Goal: Task Accomplishment & Management: Manage account settings

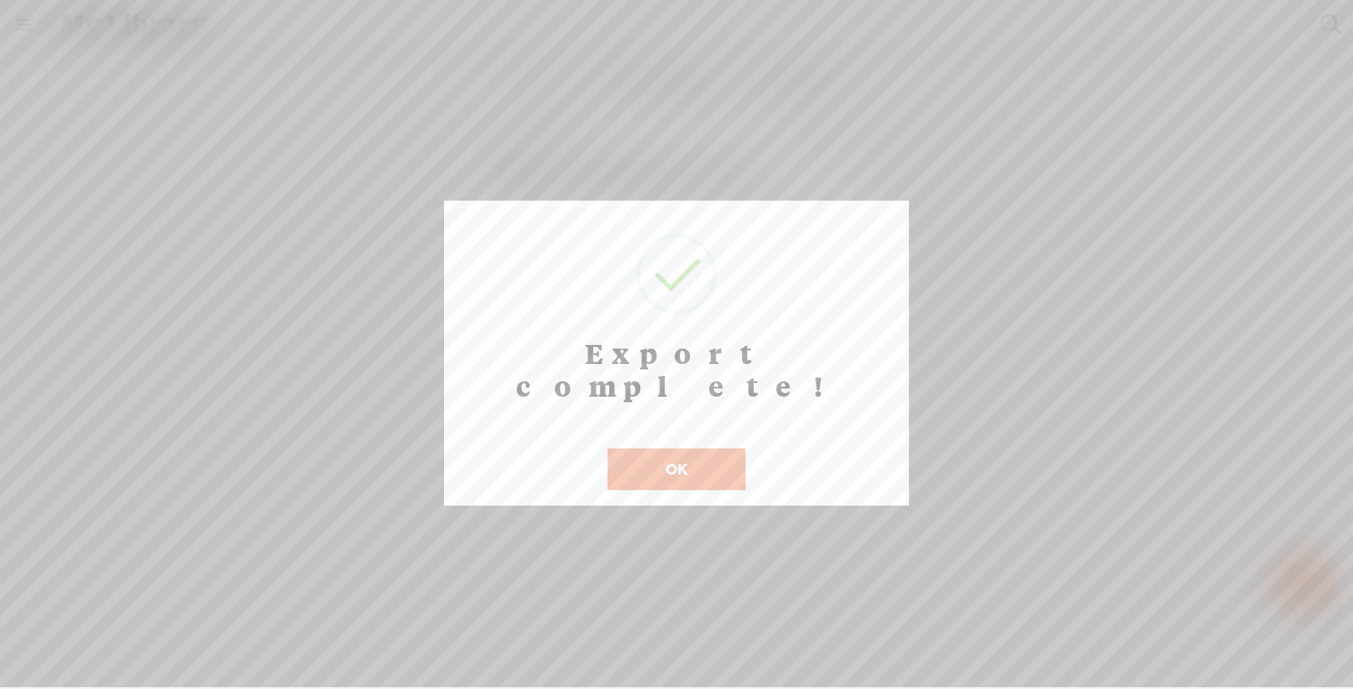
click at [655, 462] on div "Export complete! ! Not valid! Cancel OK" at bounding box center [676, 353] width 465 height 305
click at [655, 449] on button "OK" at bounding box center [677, 470] width 138 height 42
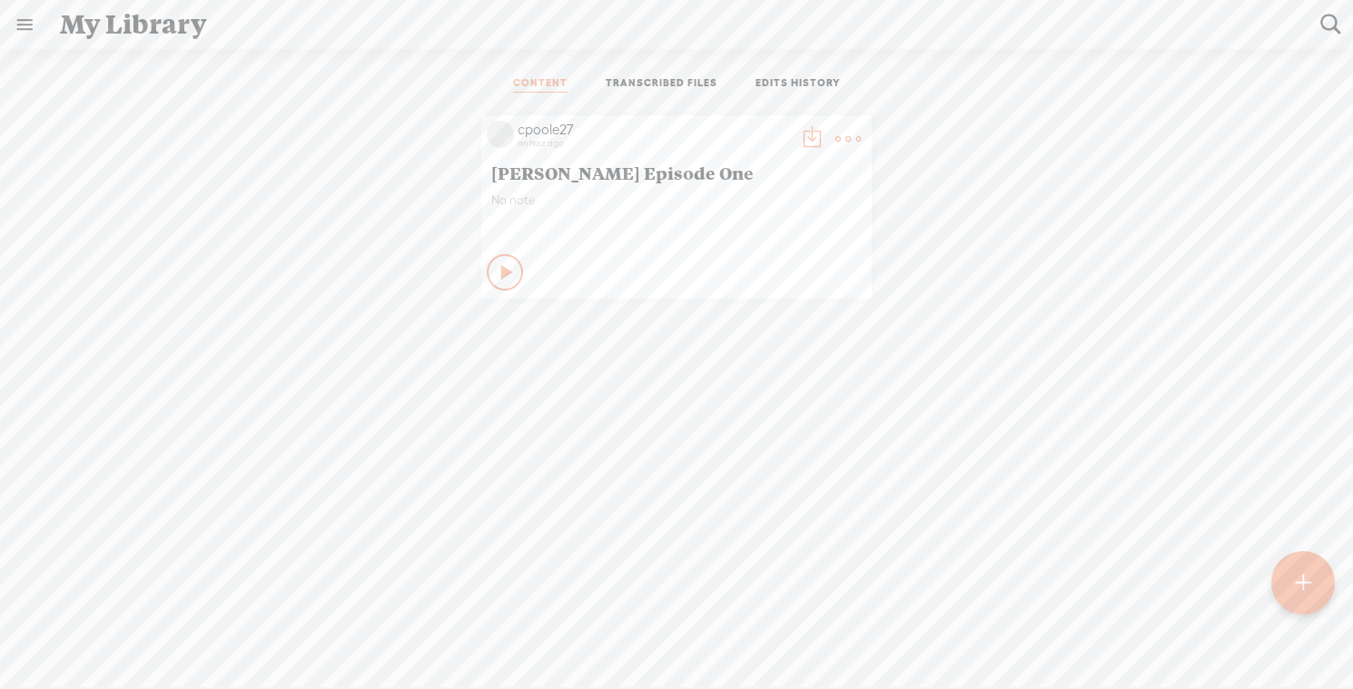
click at [809, 141] on t at bounding box center [811, 138] width 25 height 25
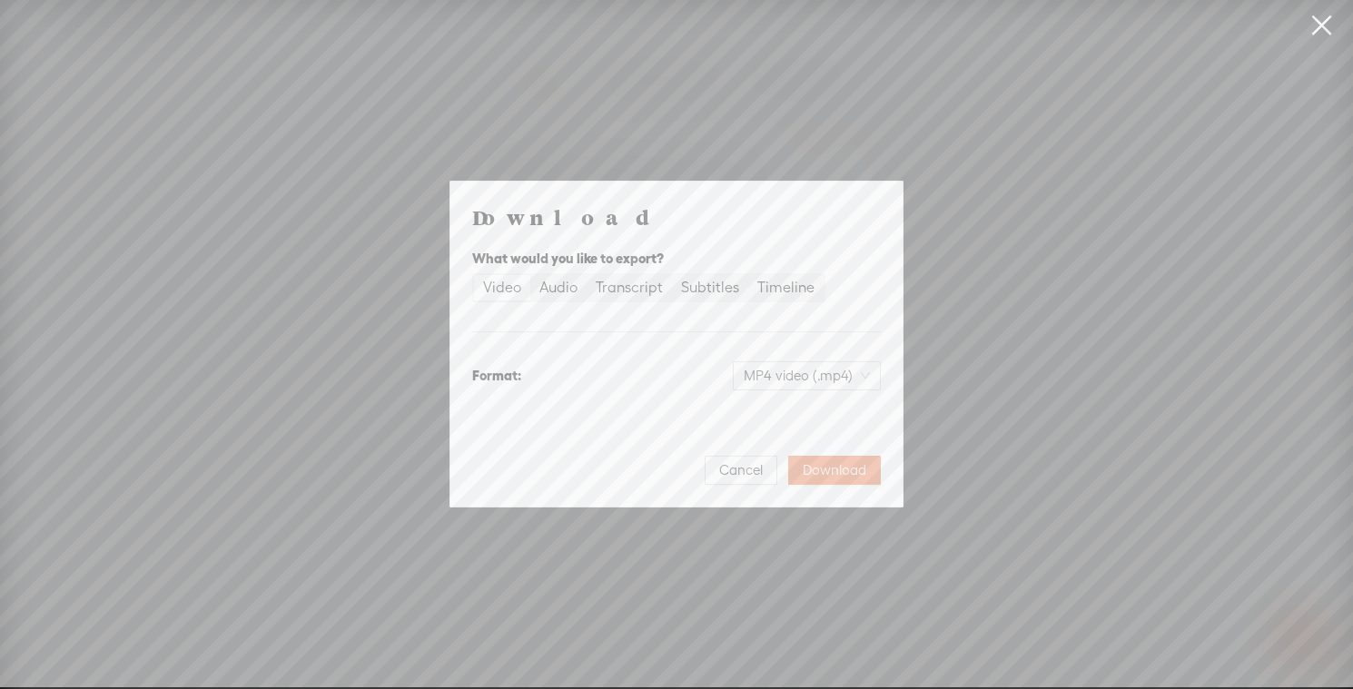
click at [865, 118] on div "Download What would you like to export? Video Audio Transcript Subtitles Timeli…" at bounding box center [676, 343] width 1353 height 687
click at [737, 475] on span "Cancel" at bounding box center [741, 470] width 44 height 18
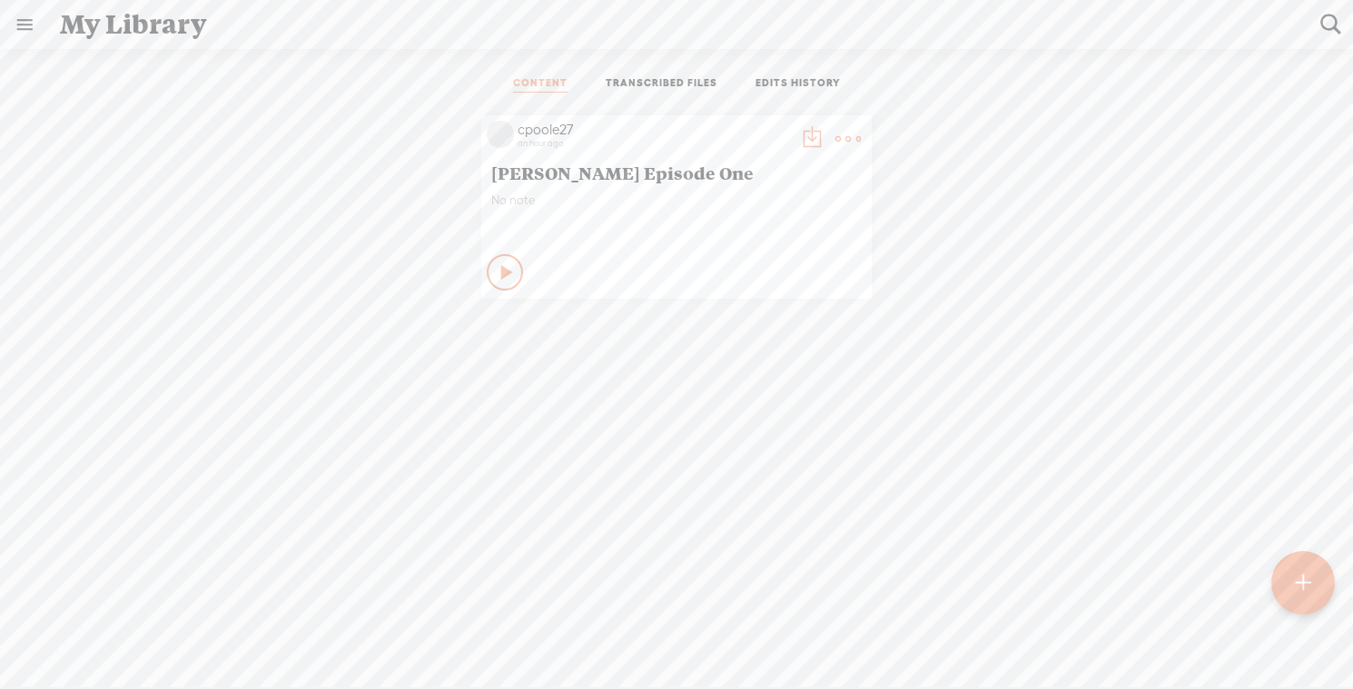
click at [114, 28] on div "My Library" at bounding box center [677, 24] width 1260 height 47
click at [23, 27] on link at bounding box center [24, 24] width 47 height 47
click at [72, 364] on div "MY LIBRARY" at bounding box center [106, 361] width 84 height 15
click at [114, 364] on div "MY LIBRARY" at bounding box center [106, 361] width 84 height 15
click at [86, 643] on div "SETTINGS" at bounding box center [96, 646] width 66 height 15
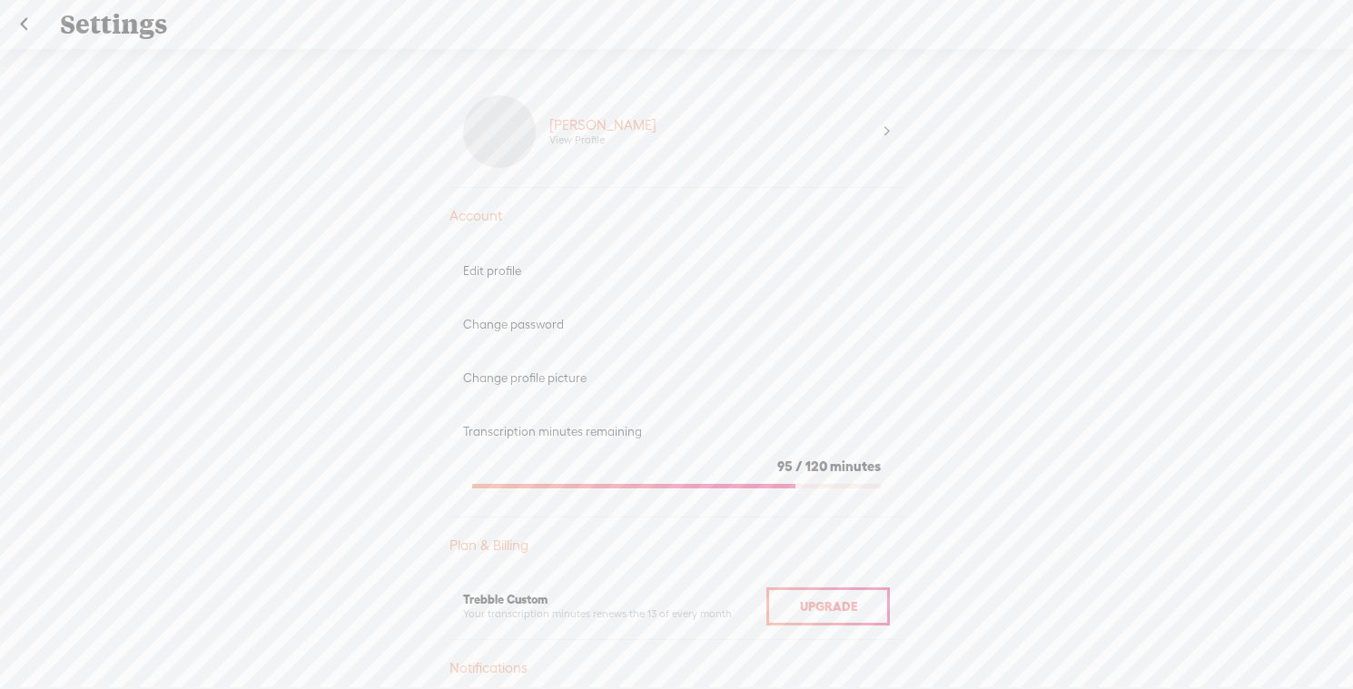
click at [488, 210] on div "Account" at bounding box center [677, 216] width 454 height 18
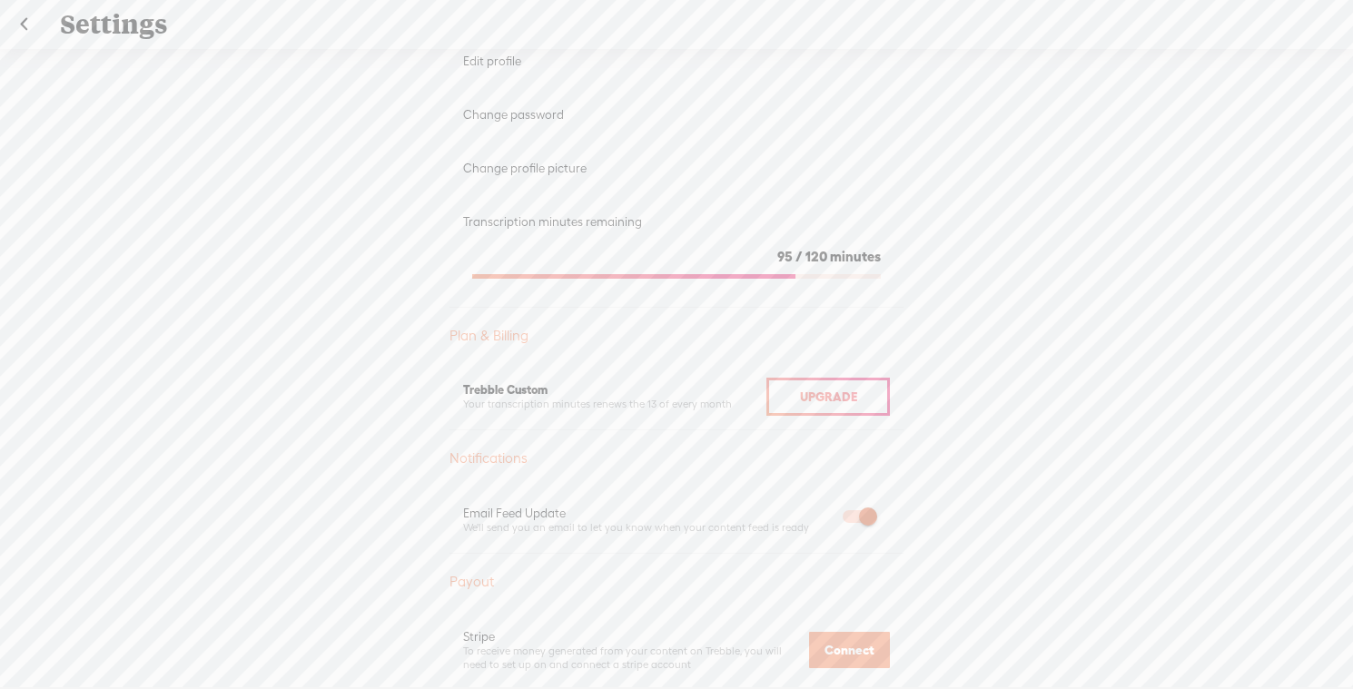
scroll to position [211, 0]
click at [814, 404] on div "Upgrade" at bounding box center [828, 396] width 124 height 38
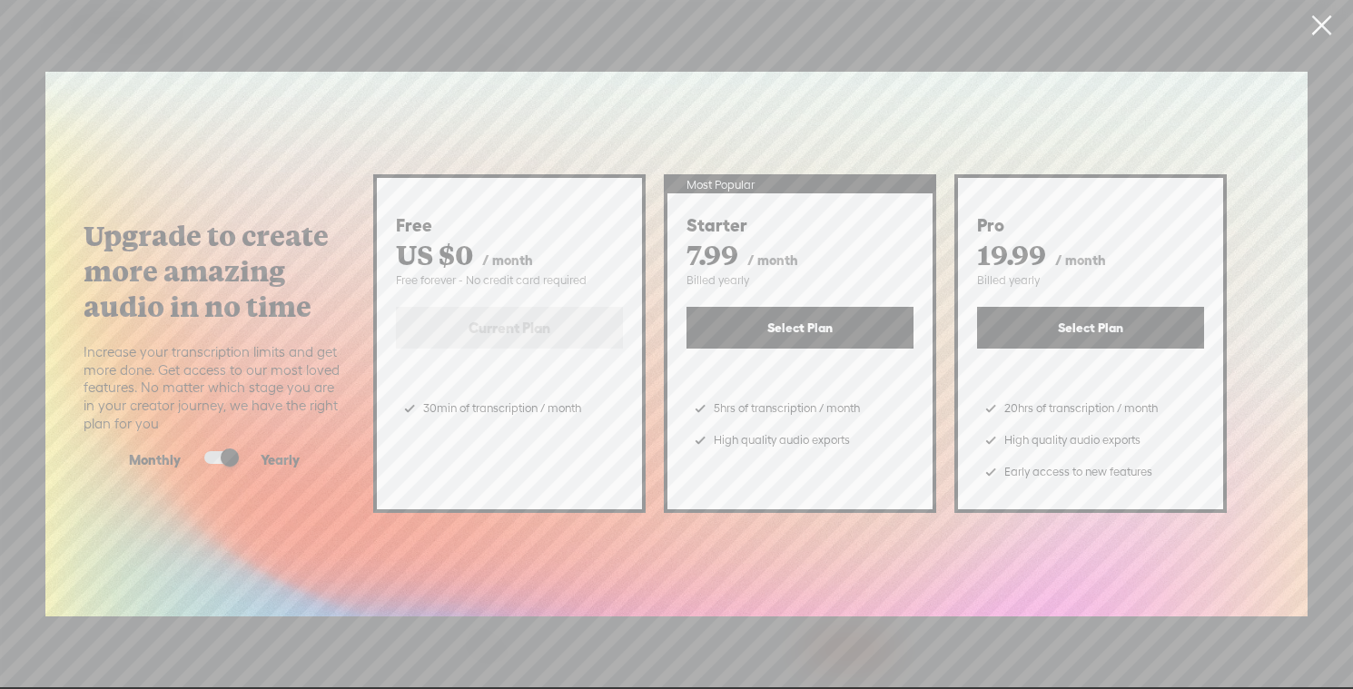
click at [205, 464] on div at bounding box center [221, 460] width 80 height 18
click at [210, 463] on span at bounding box center [220, 457] width 33 height 13
click at [190, 451] on input "checkbox" at bounding box center [190, 451] width 0 height 0
click at [223, 457] on span at bounding box center [220, 457] width 33 height 13
click at [190, 451] on input "checkbox" at bounding box center [190, 451] width 0 height 0
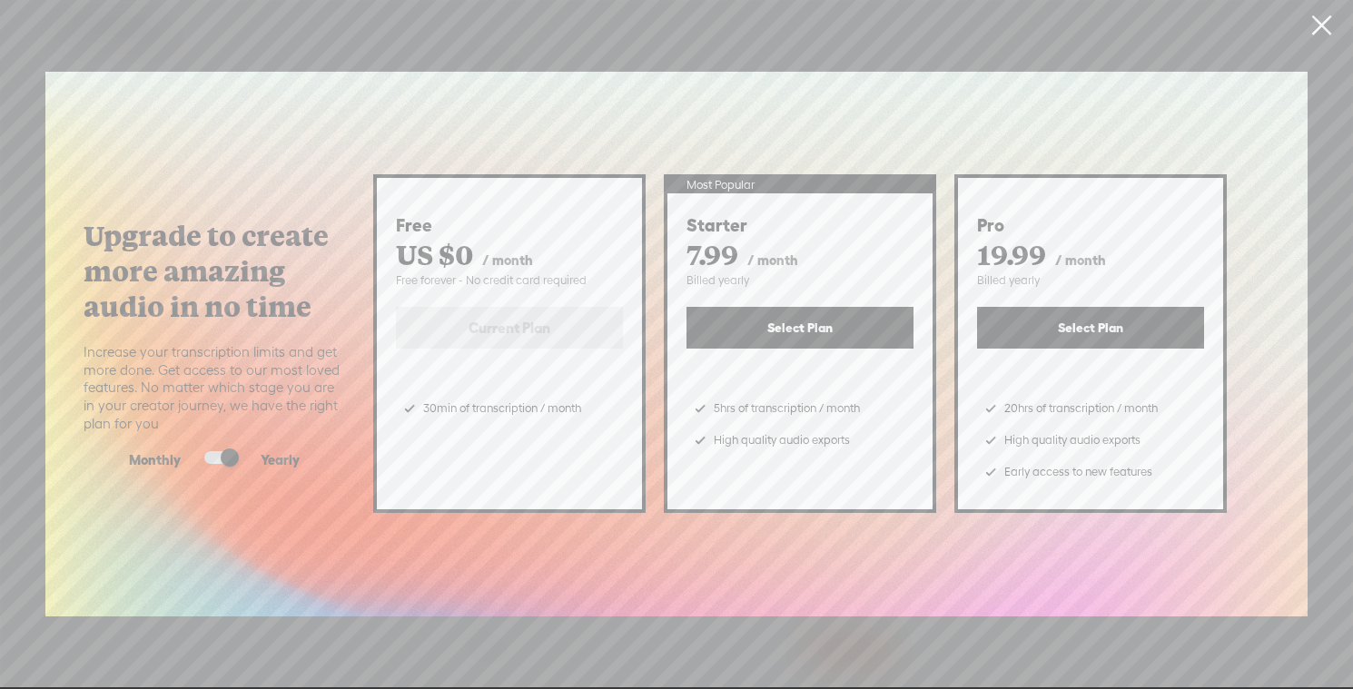
click at [1316, 18] on link at bounding box center [1321, 25] width 45 height 51
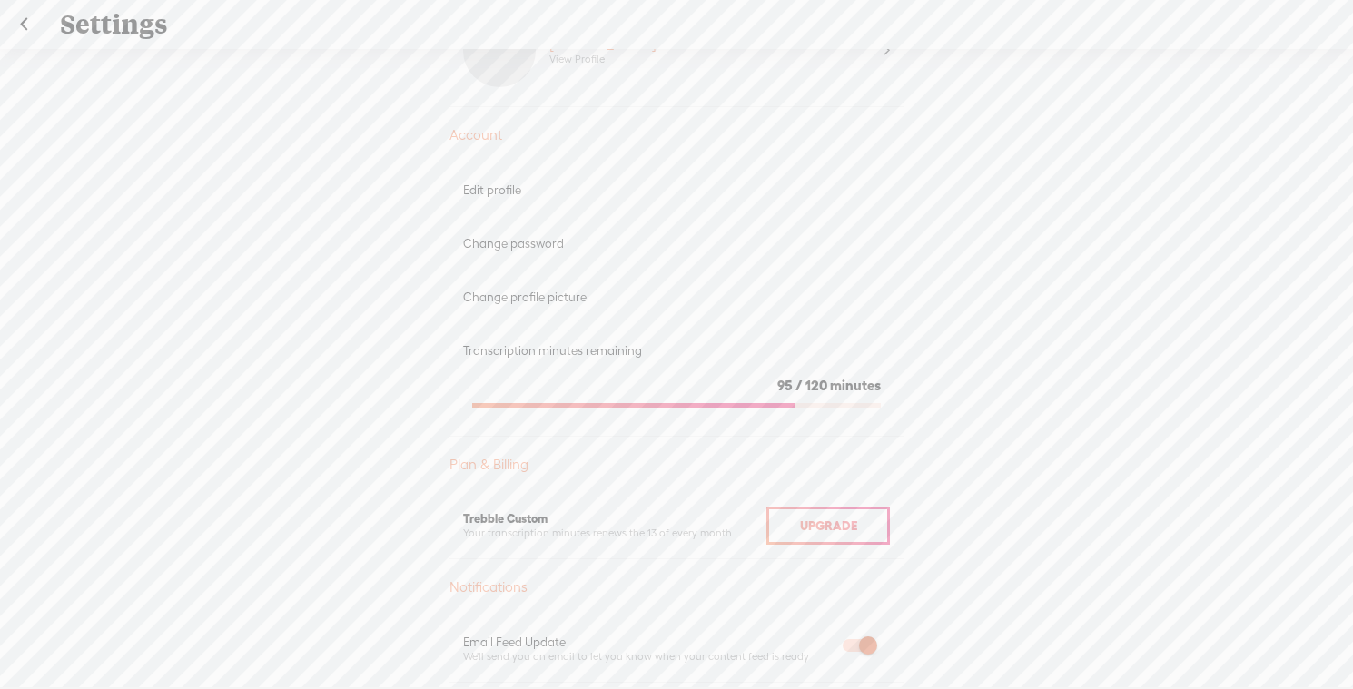
scroll to position [0, 0]
